Goal: Find specific page/section: Find specific page/section

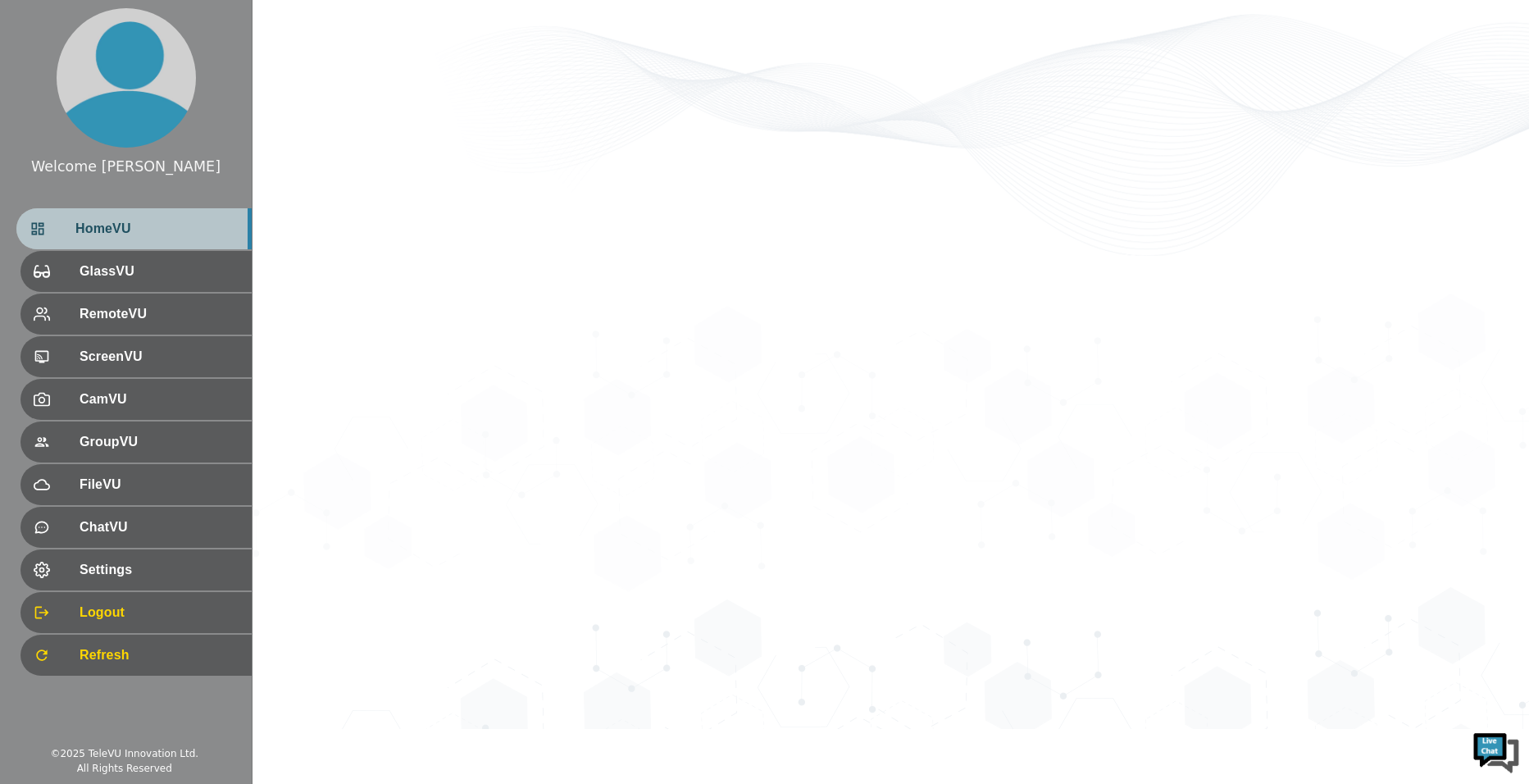
click at [166, 225] on span "HomeVU" at bounding box center [157, 229] width 163 height 20
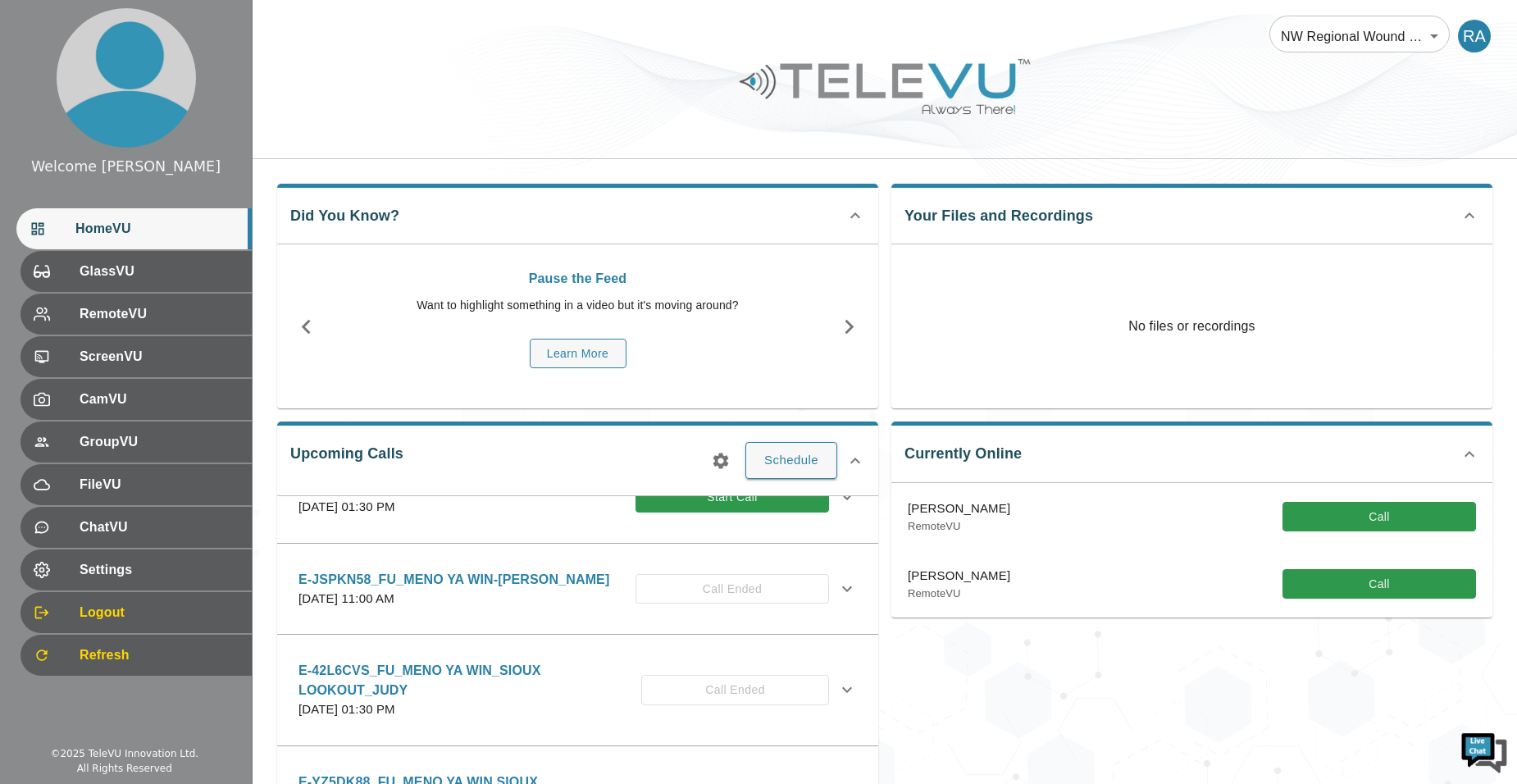
scroll to position [410, 0]
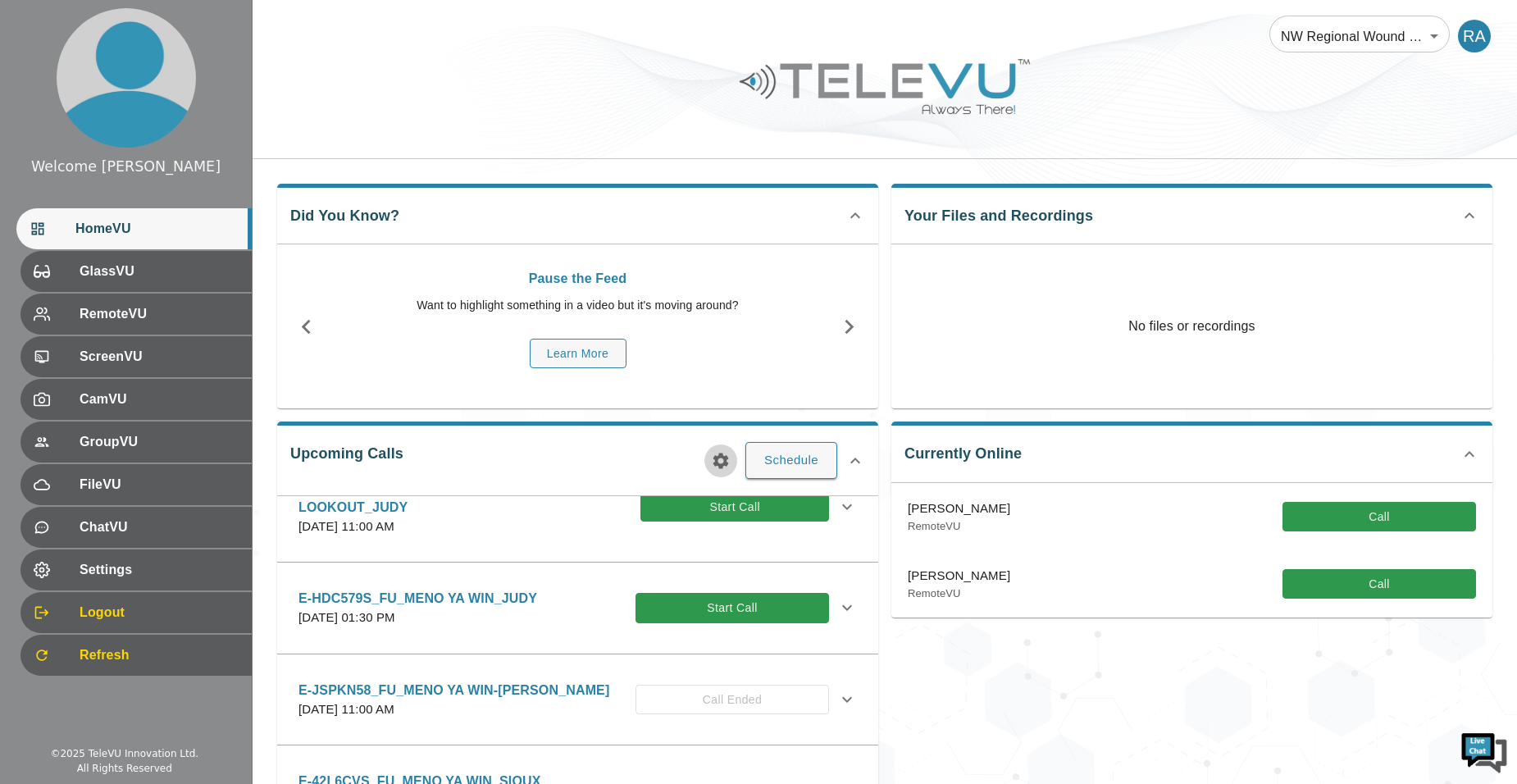
click at [726, 466] on icon "button" at bounding box center [721, 461] width 20 height 20
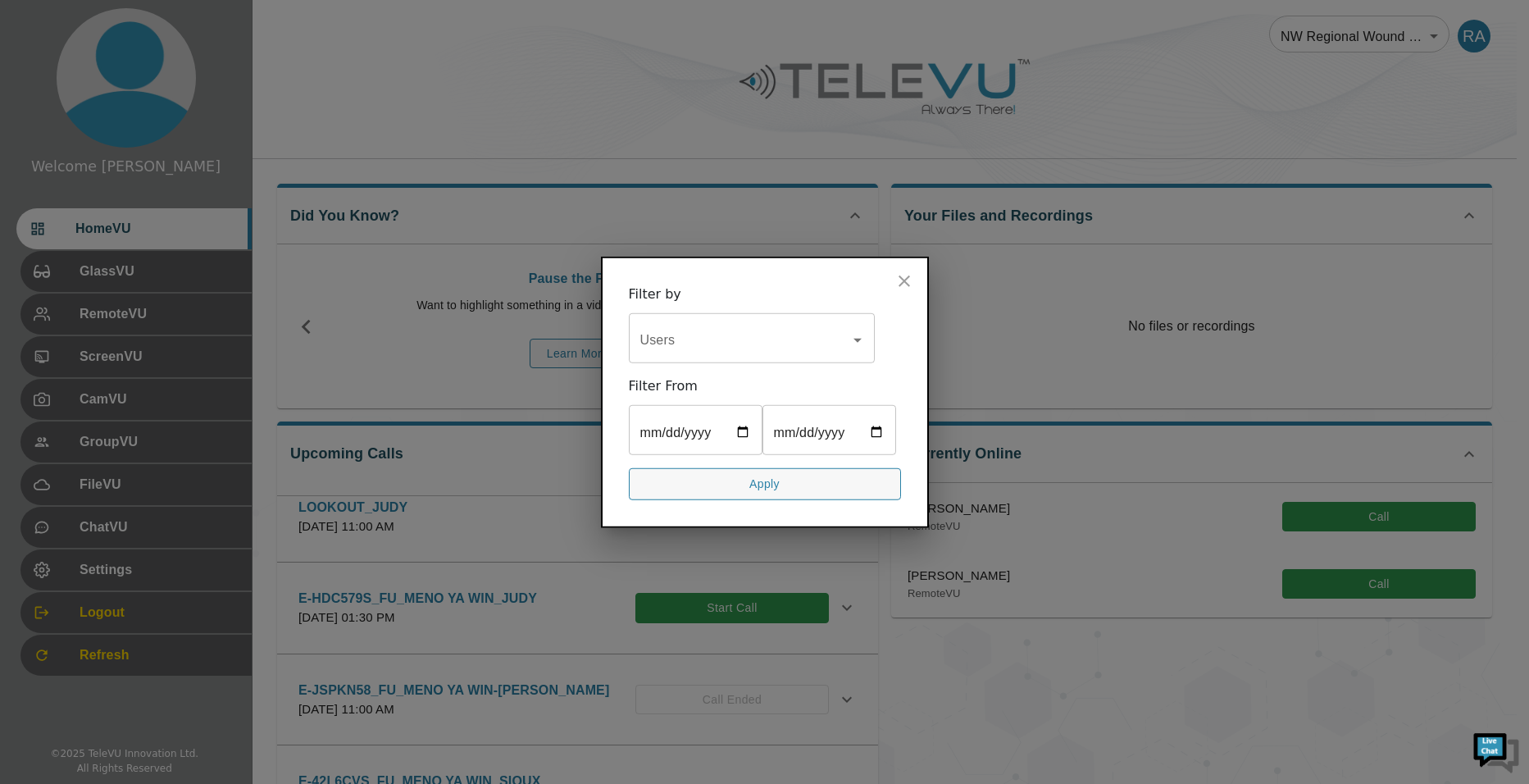
click at [724, 336] on div "Users" at bounding box center [752, 340] width 246 height 46
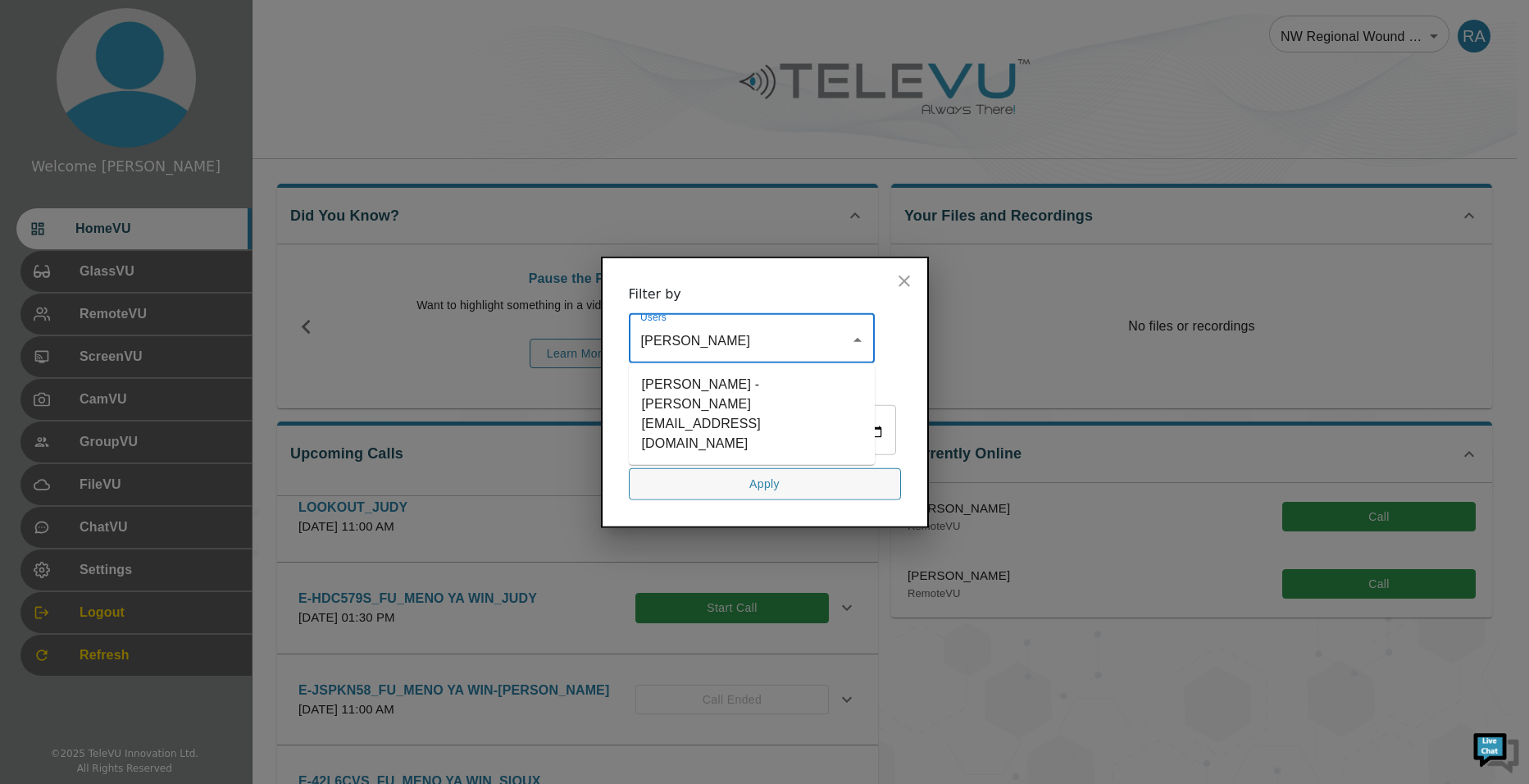
type input "chery"
click at [731, 384] on li "[PERSON_NAME] - [PERSON_NAME][EMAIL_ADDRESS][DOMAIN_NAME]" at bounding box center [752, 414] width 246 height 88
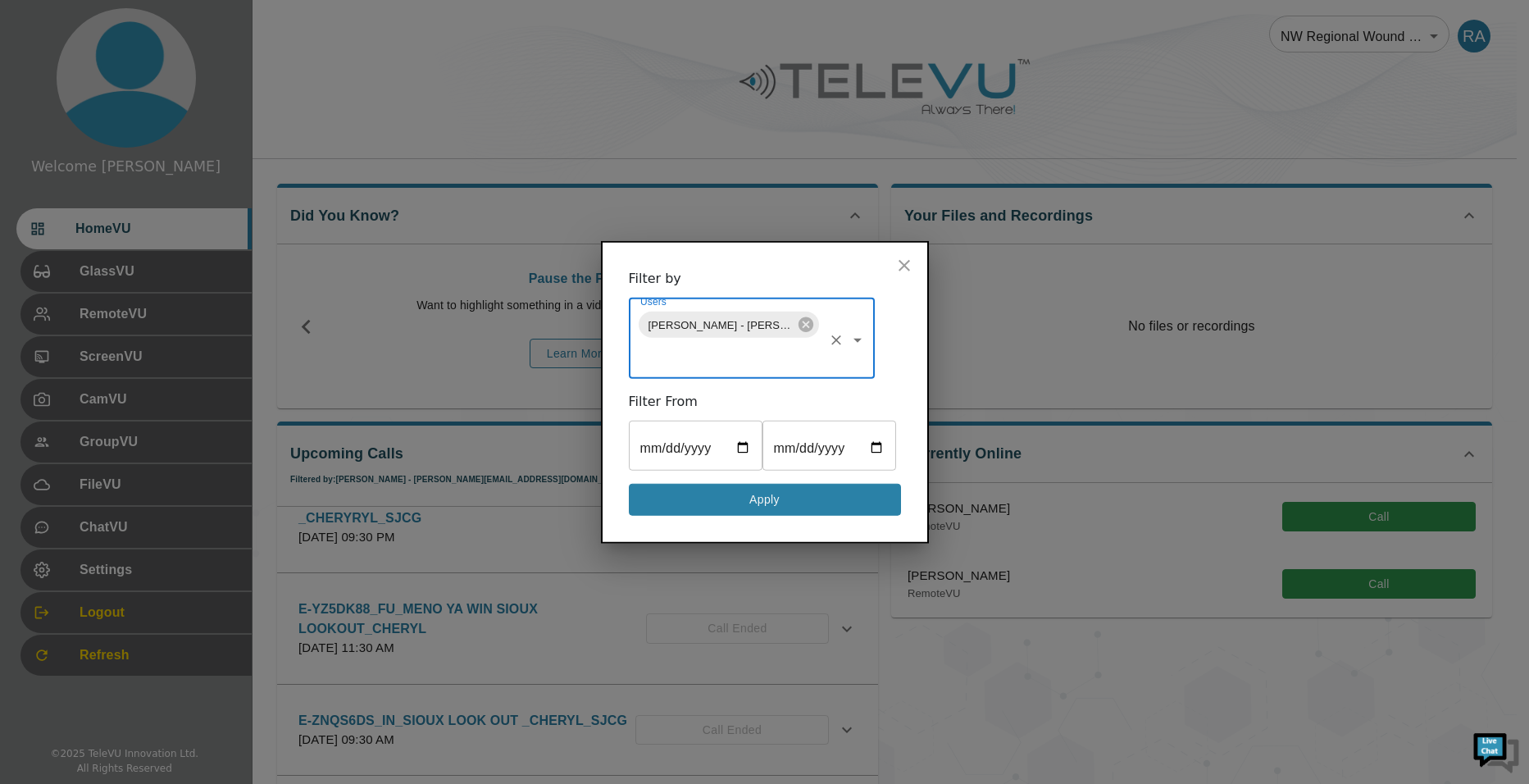
click at [750, 515] on button "Apply" at bounding box center [765, 499] width 273 height 32
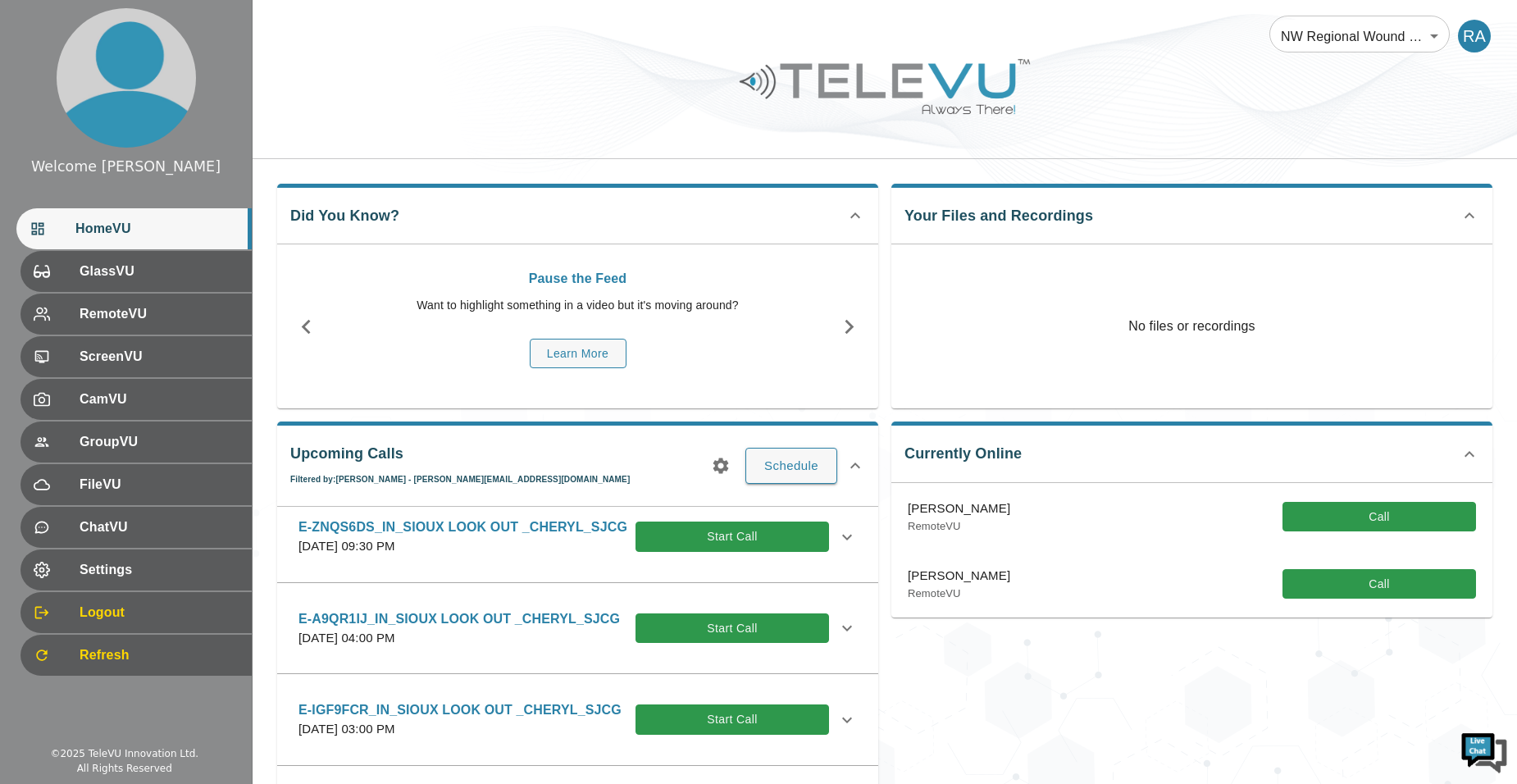
scroll to position [82, 0]
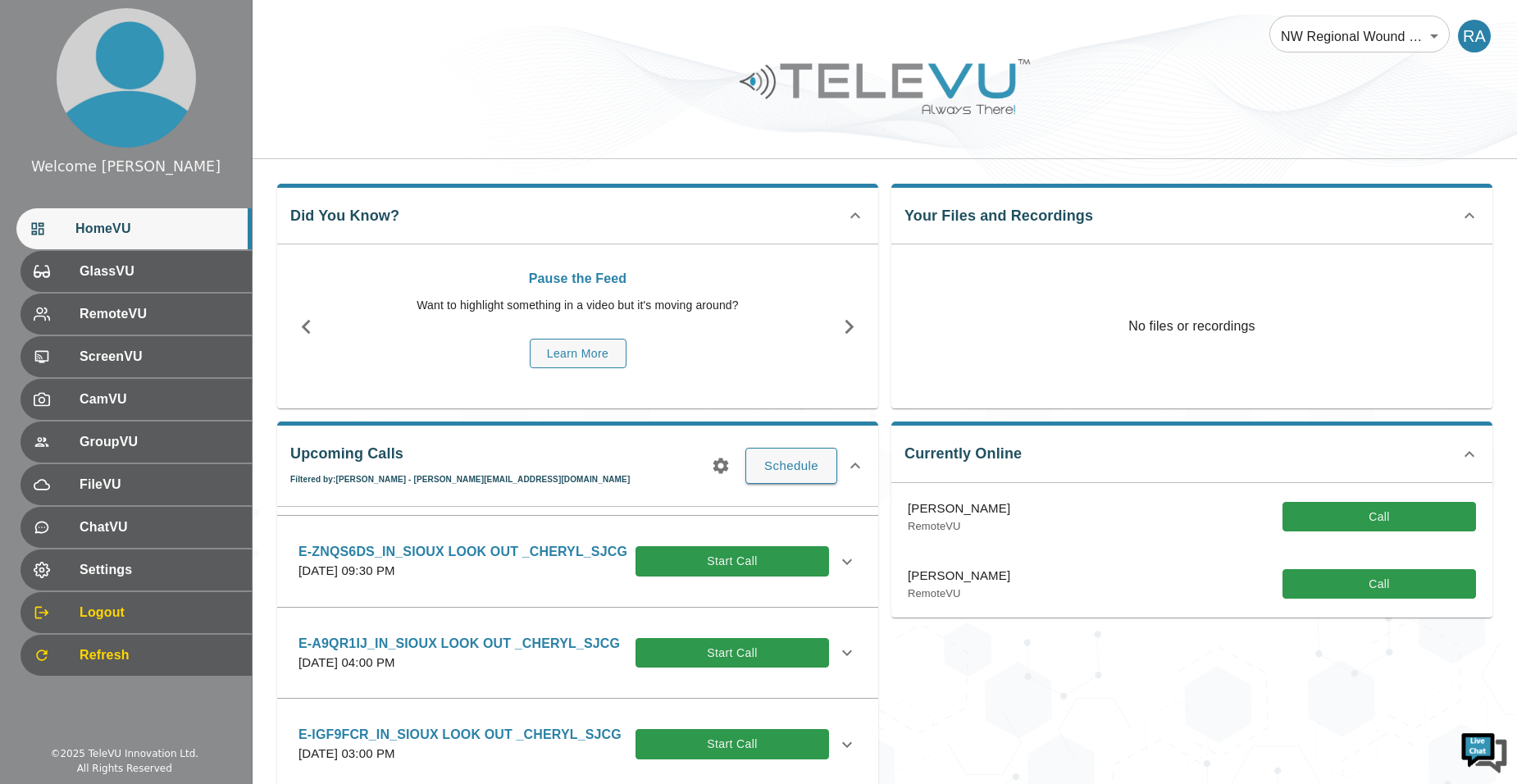
click at [839, 563] on icon at bounding box center [847, 561] width 20 height 20
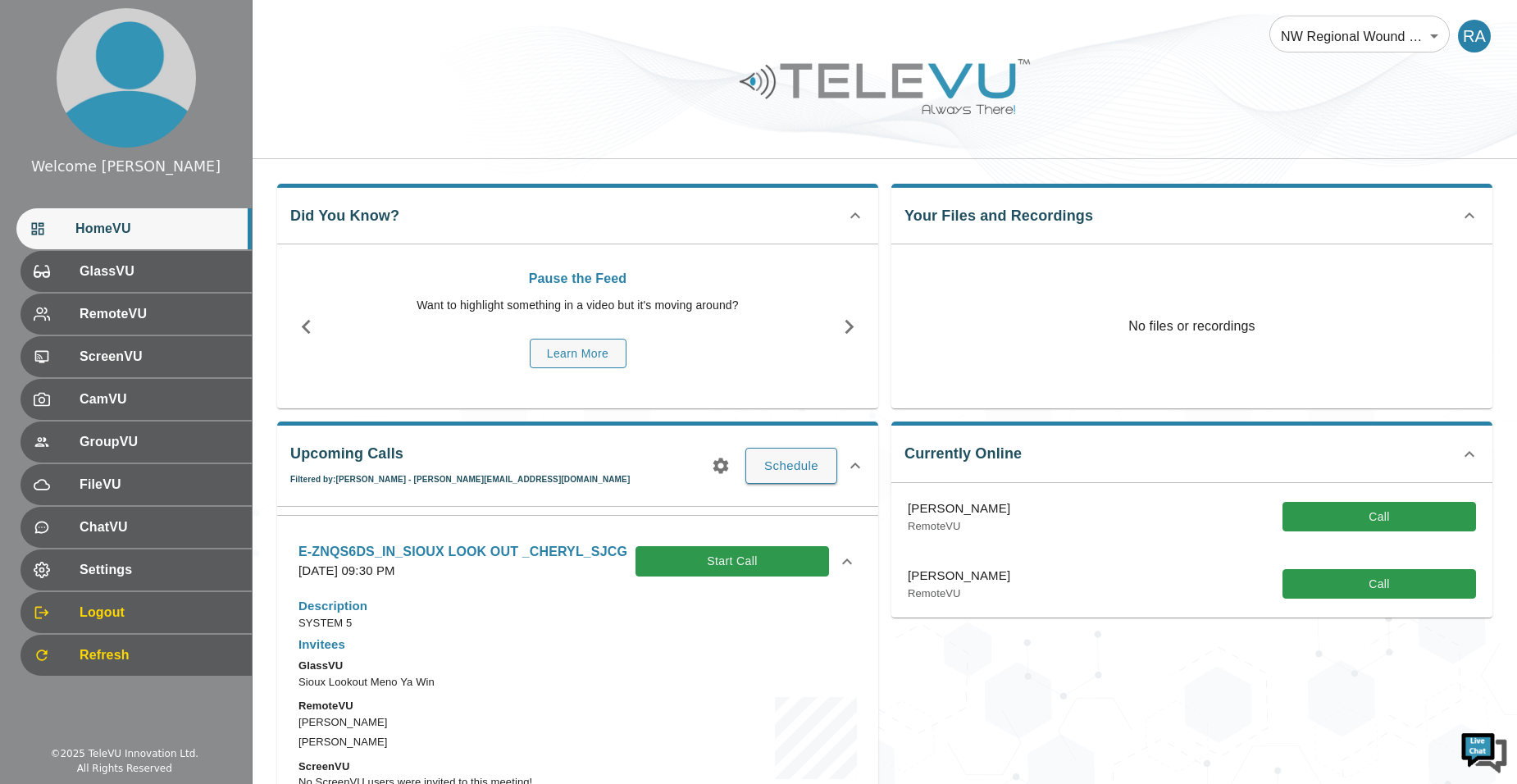
click at [1494, 346] on div "Did You Know? Pause the Feed Want to highlight something in a video but it's mo…" at bounding box center [884, 724] width 1264 height 1131
click at [1355, 738] on div "Currently Online Priya Ghanta_SJCG RemoteVU Call [PERSON_NAME] RemoteVU Call" at bounding box center [1185, 627] width 614 height 438
